Goal: Check status

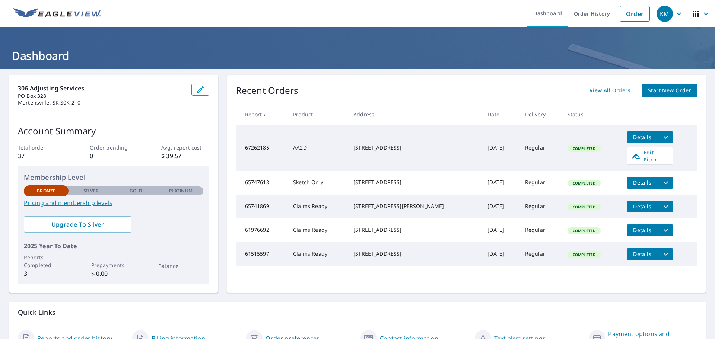
click at [599, 90] on span "View All Orders" at bounding box center [609, 90] width 41 height 9
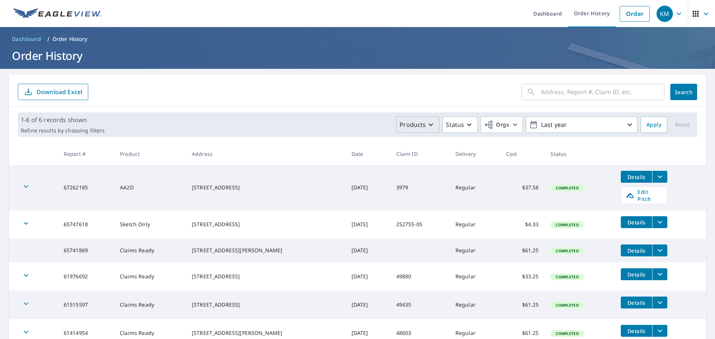
click at [427, 125] on icon "button" at bounding box center [430, 124] width 9 height 9
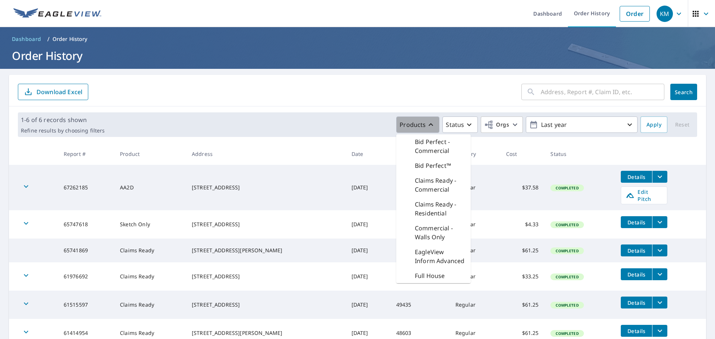
click at [428, 125] on icon "button" at bounding box center [430, 124] width 4 height 3
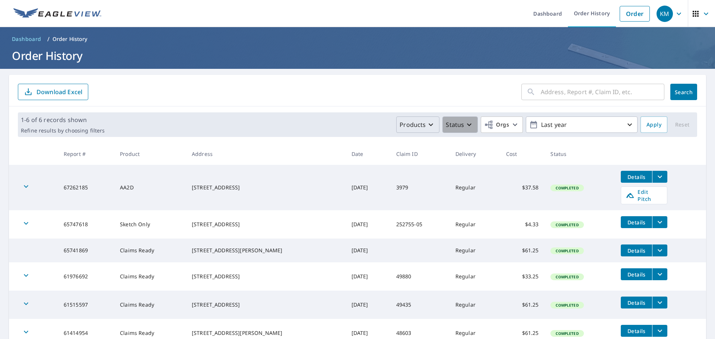
click at [464, 122] on icon "button" at bounding box center [468, 124] width 9 height 9
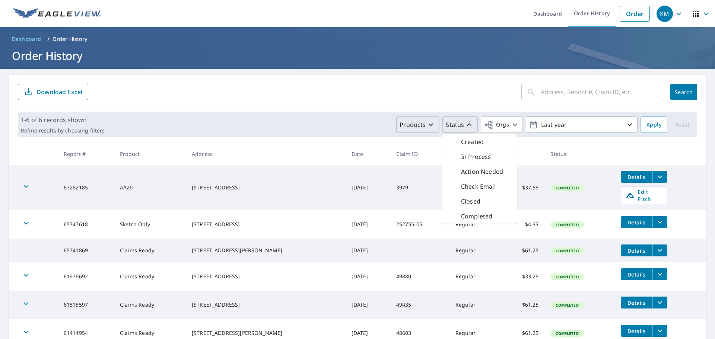
click at [461, 160] on p "In Process" at bounding box center [476, 156] width 30 height 9
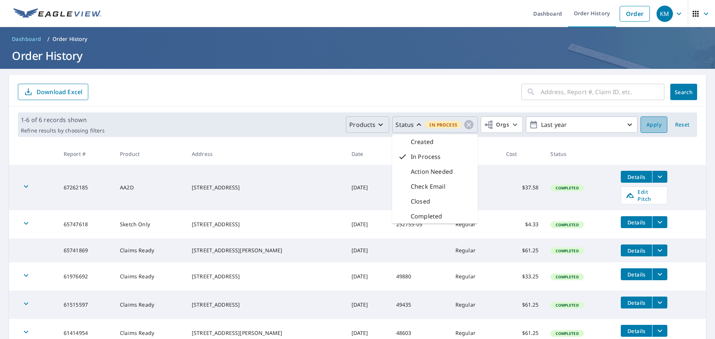
click at [646, 123] on span "Apply" at bounding box center [653, 124] width 15 height 9
